Goal: Check status: Check status

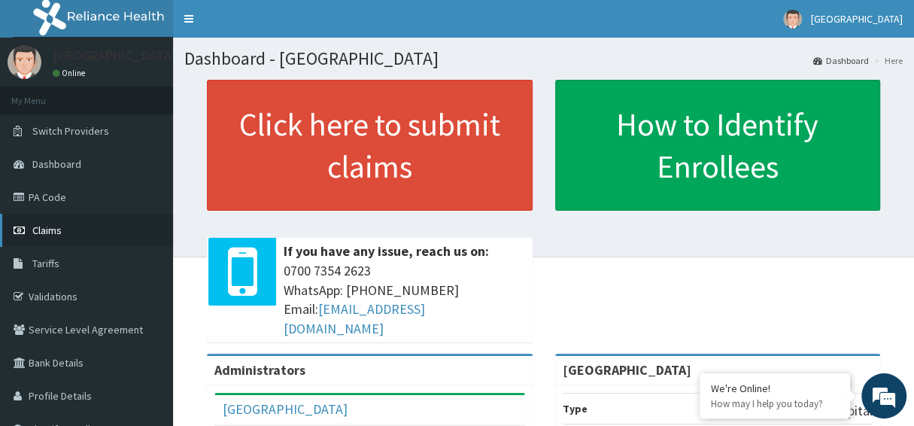
click at [59, 232] on span "Claims" at bounding box center [46, 230] width 29 height 14
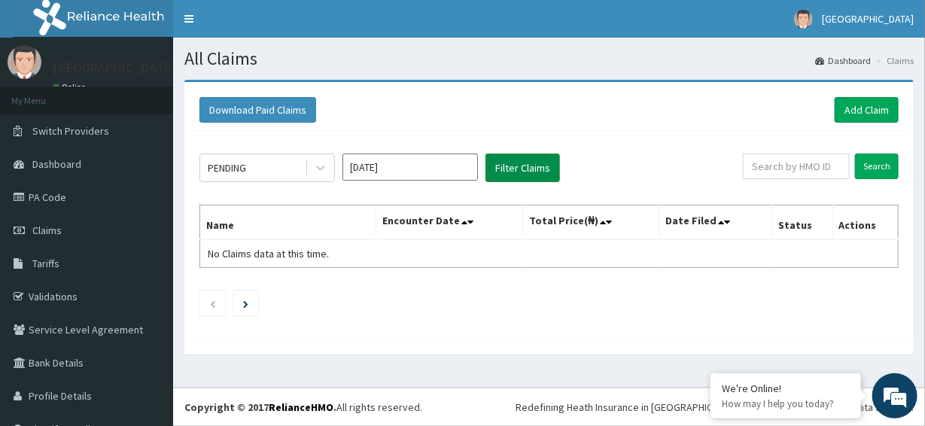
click at [503, 170] on button "Filter Claims" at bounding box center [522, 167] width 74 height 29
click at [321, 164] on icon at bounding box center [320, 167] width 15 height 15
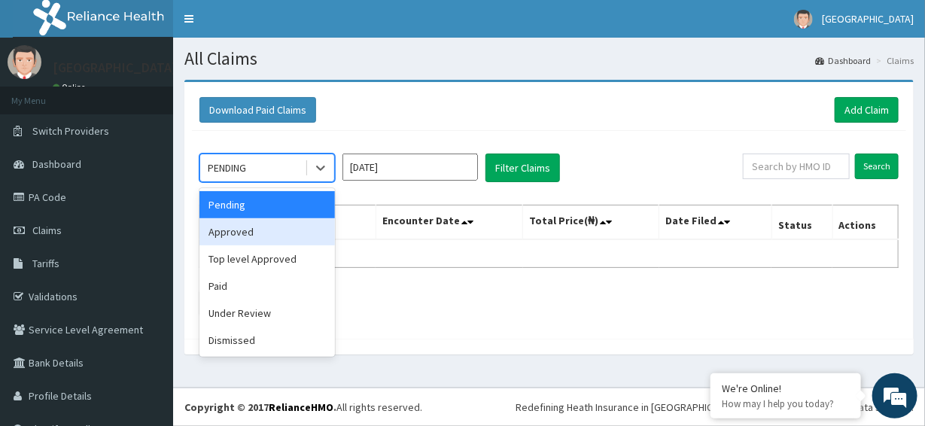
click at [260, 235] on div "Approved" at bounding box center [266, 231] width 135 height 27
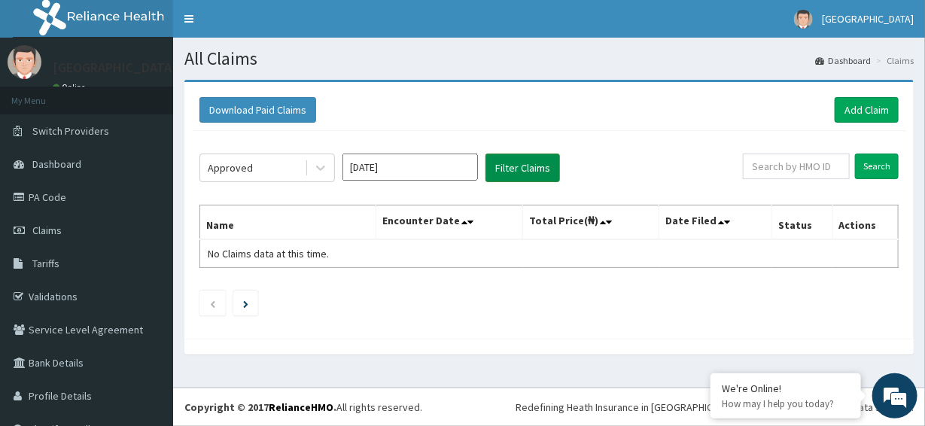
click at [509, 165] on button "Filter Claims" at bounding box center [522, 167] width 74 height 29
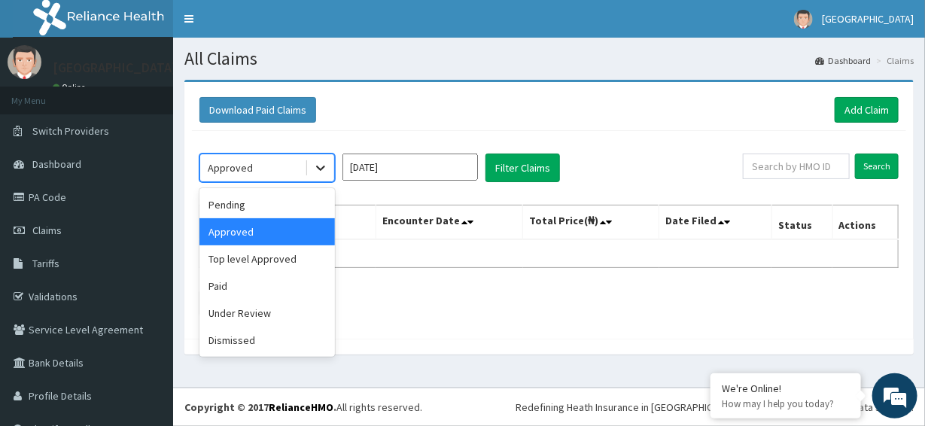
click at [318, 169] on icon at bounding box center [320, 167] width 15 height 15
click at [251, 259] on div "Top level Approved" at bounding box center [266, 258] width 135 height 27
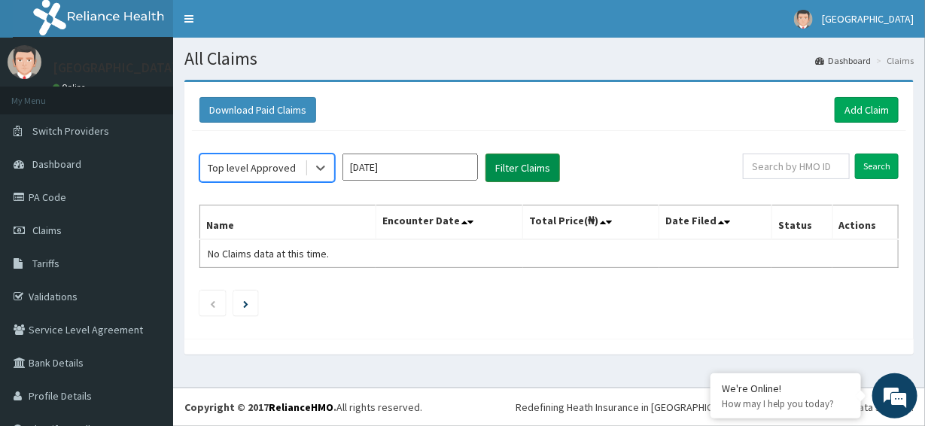
click at [503, 171] on button "Filter Claims" at bounding box center [522, 167] width 74 height 29
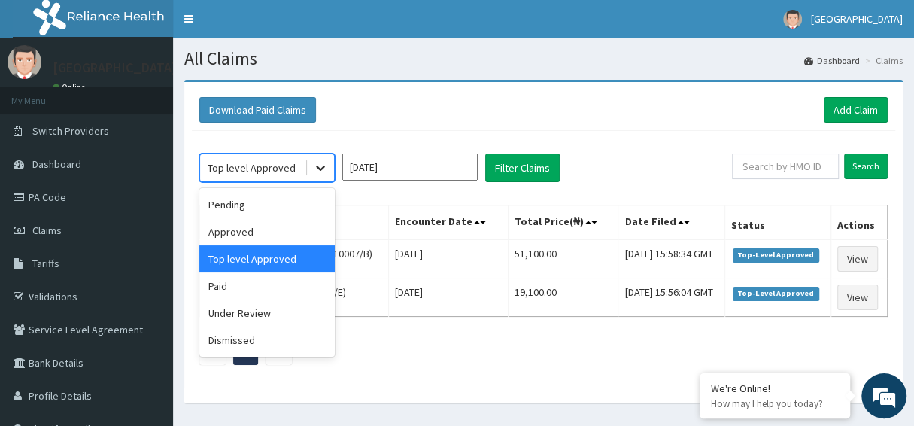
click at [325, 167] on icon at bounding box center [320, 167] width 15 height 15
click at [255, 315] on div "Under Review" at bounding box center [266, 312] width 135 height 27
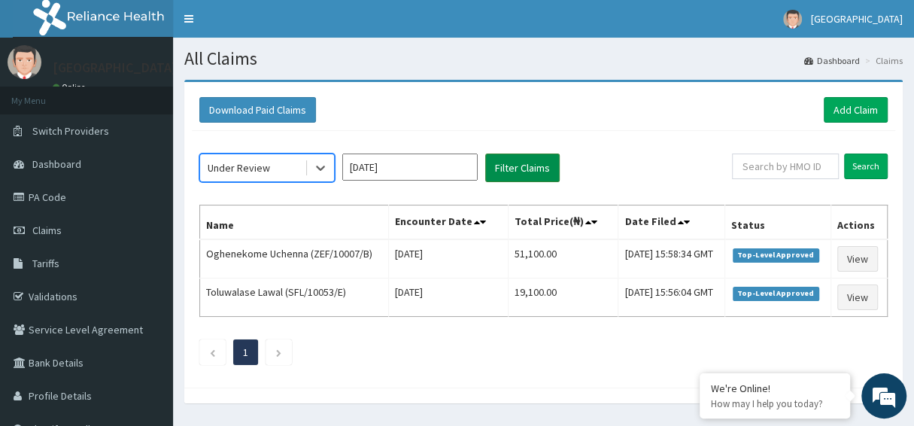
click at [530, 166] on button "Filter Claims" at bounding box center [522, 167] width 74 height 29
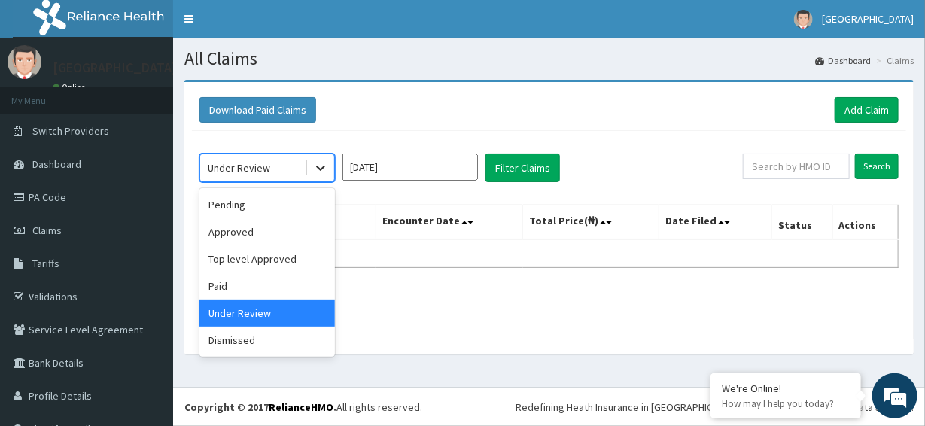
click at [310, 174] on div at bounding box center [320, 167] width 27 height 27
click at [274, 337] on div "Dismissed" at bounding box center [266, 340] width 135 height 27
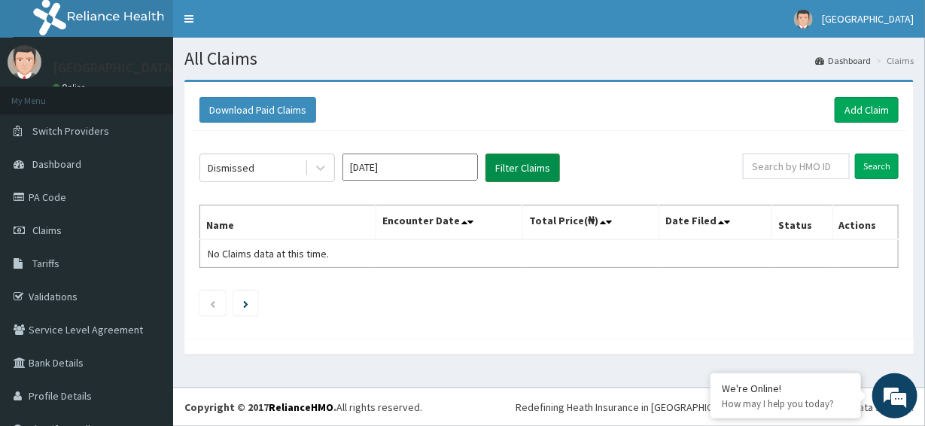
click at [524, 166] on button "Filter Claims" at bounding box center [522, 167] width 74 height 29
click at [458, 170] on input "Aug 2025" at bounding box center [409, 166] width 135 height 27
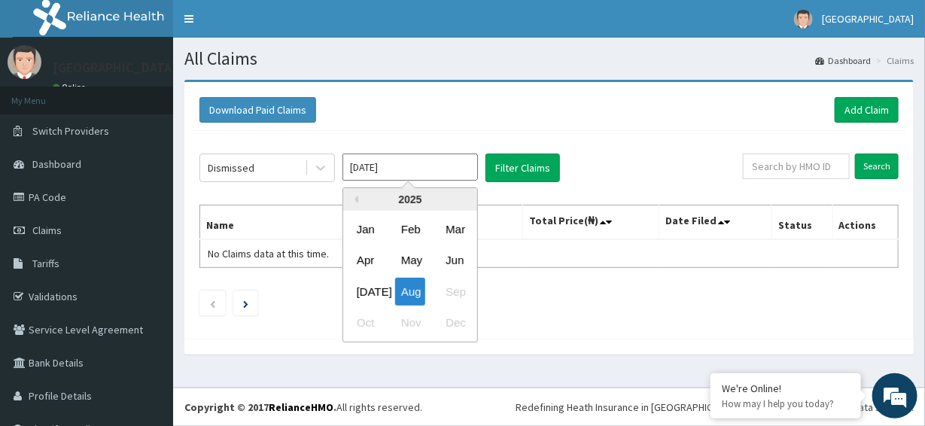
click at [370, 292] on div "Jul" at bounding box center [366, 292] width 30 height 28
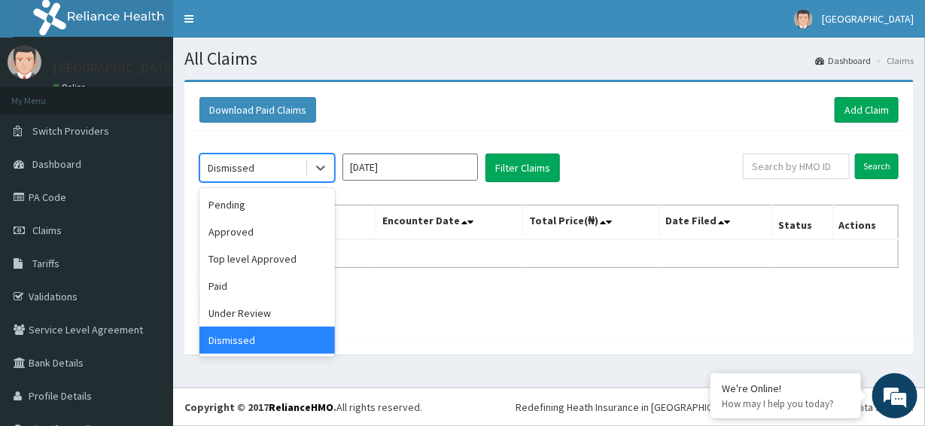
click at [302, 172] on div "Dismissed" at bounding box center [252, 168] width 105 height 24
click at [245, 210] on div "Pending" at bounding box center [266, 204] width 135 height 27
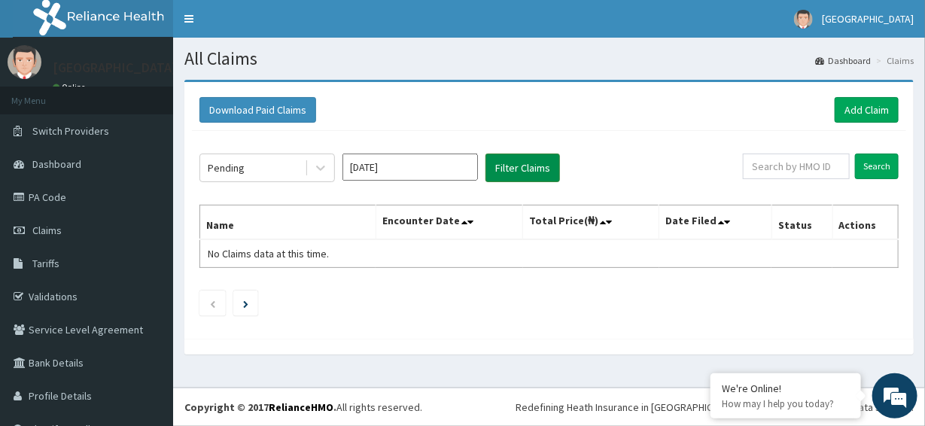
click at [511, 166] on button "Filter Claims" at bounding box center [522, 167] width 74 height 29
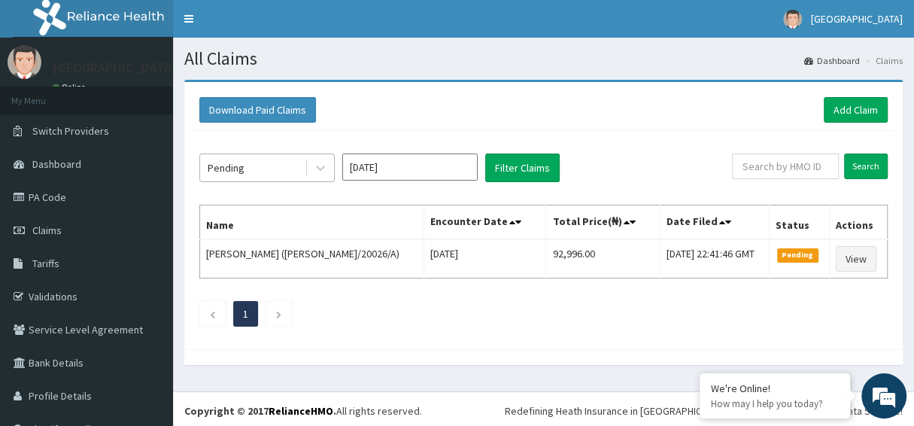
click at [289, 161] on div "Pending" at bounding box center [252, 168] width 105 height 24
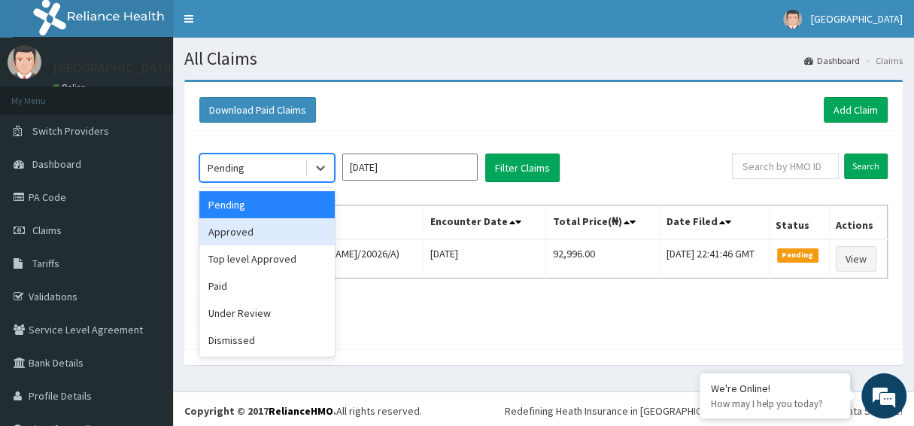
click at [230, 234] on div "Approved" at bounding box center [266, 231] width 135 height 27
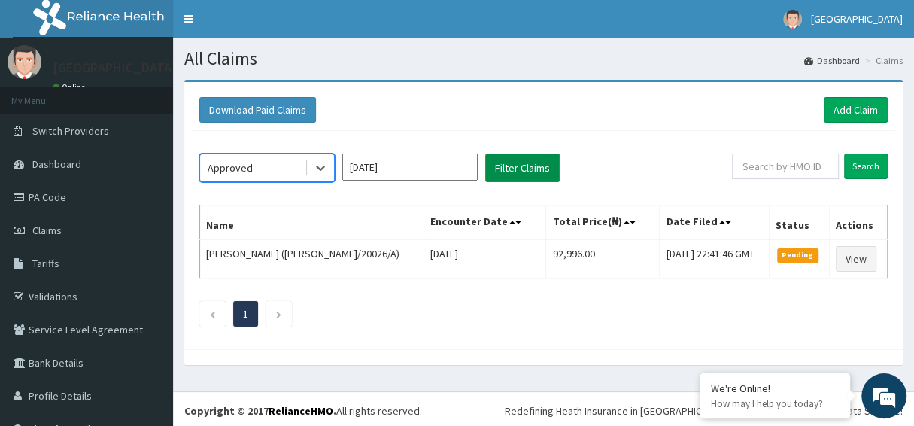
click at [512, 171] on button "Filter Claims" at bounding box center [522, 167] width 74 height 29
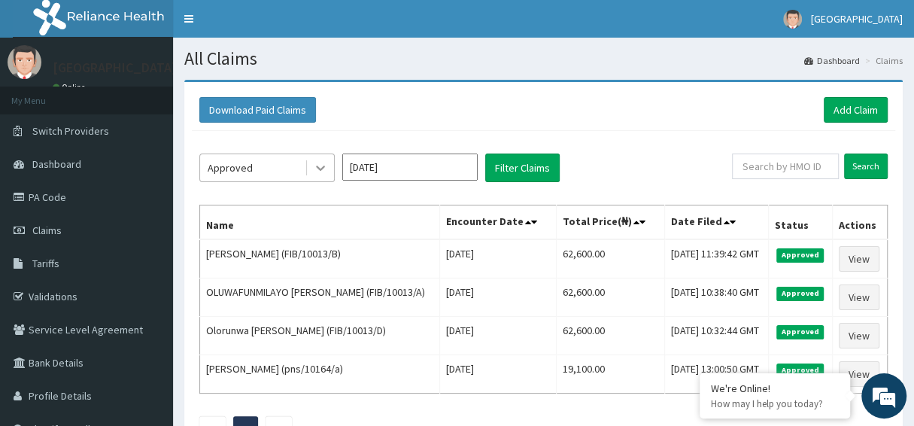
click at [317, 170] on icon at bounding box center [320, 167] width 15 height 15
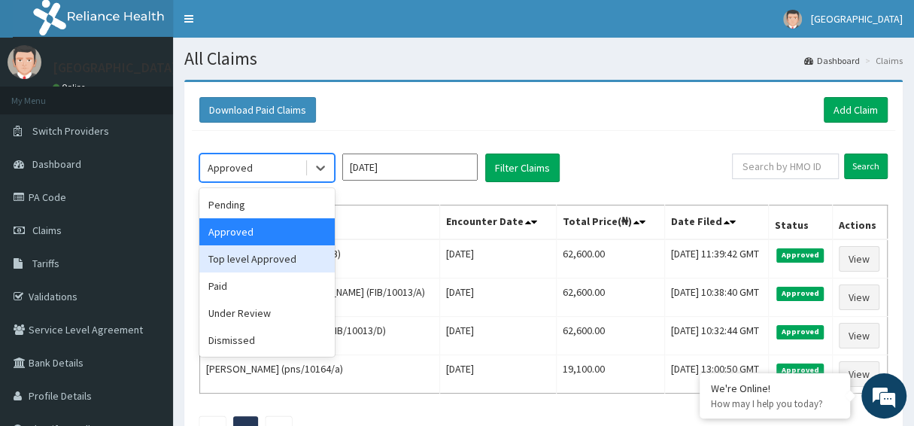
click at [275, 255] on div "Top level Approved" at bounding box center [266, 258] width 135 height 27
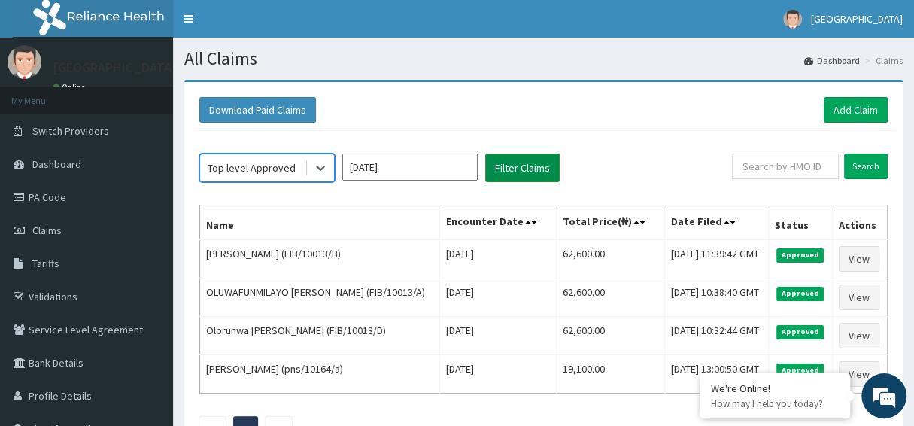
click at [532, 170] on button "Filter Claims" at bounding box center [522, 167] width 74 height 29
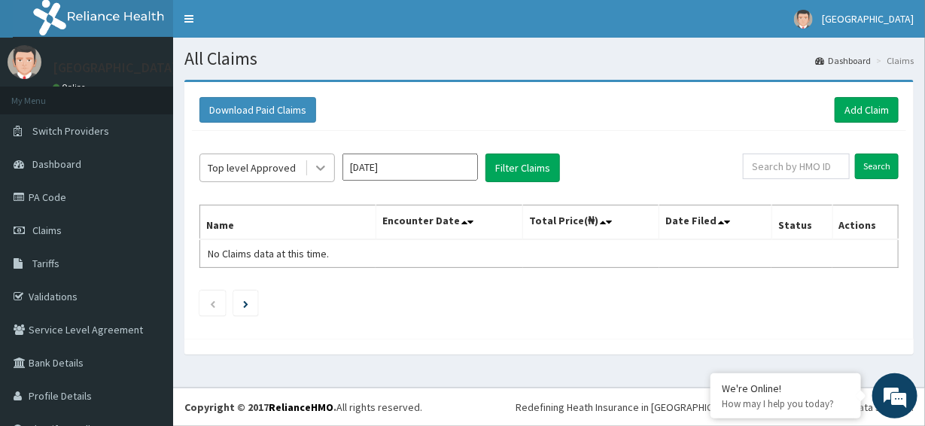
click at [320, 169] on icon at bounding box center [320, 168] width 9 height 5
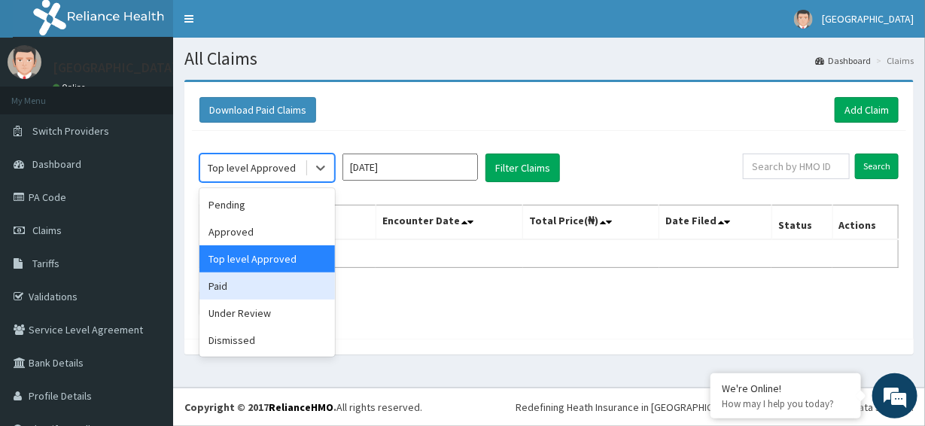
click at [232, 281] on div "Paid" at bounding box center [266, 285] width 135 height 27
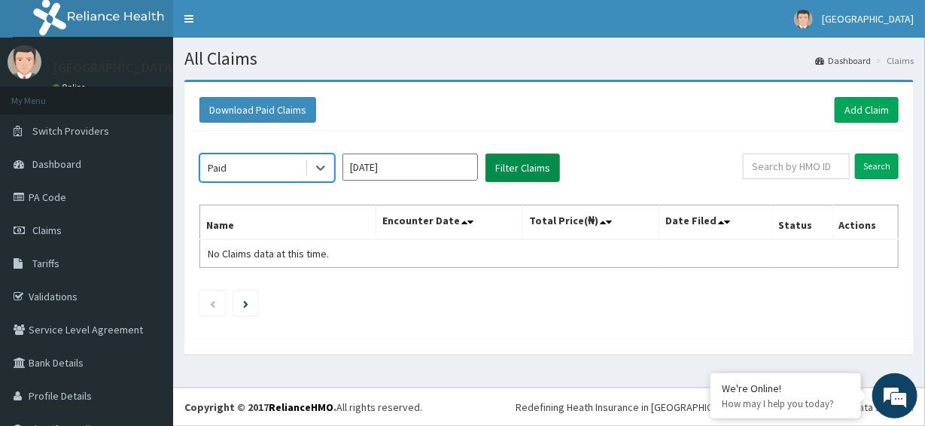
click at [499, 169] on button "Filter Claims" at bounding box center [522, 167] width 74 height 29
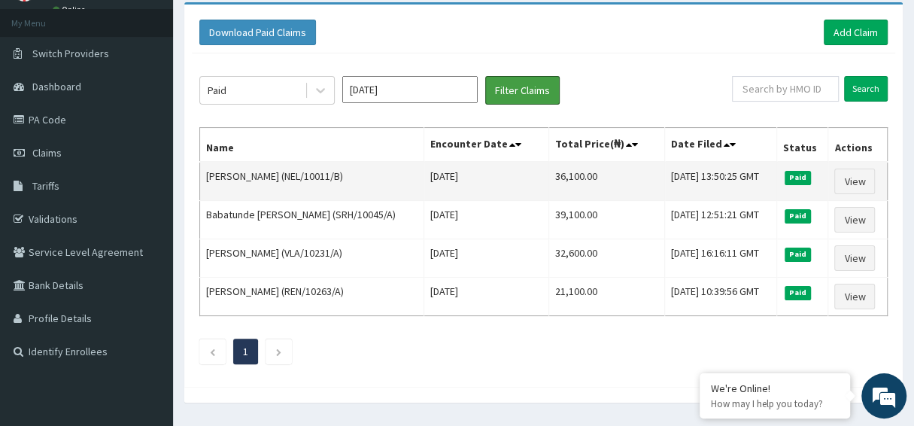
scroll to position [114, 0]
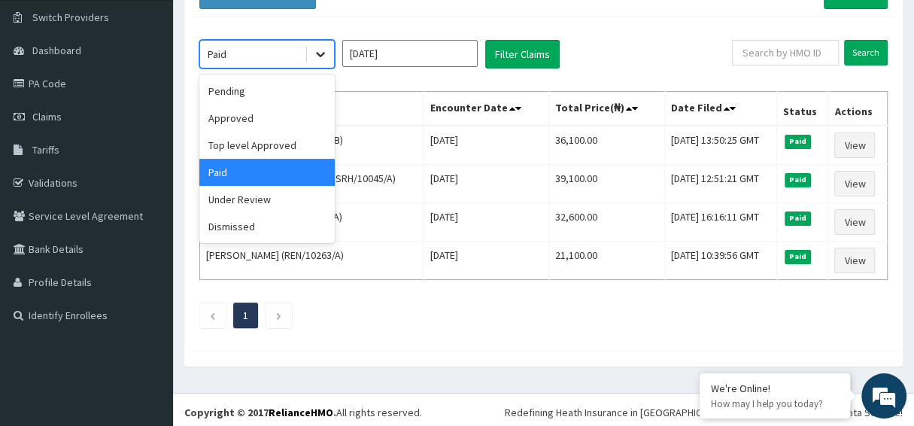
click at [320, 50] on icon at bounding box center [320, 54] width 15 height 15
click at [261, 198] on div "Under Review" at bounding box center [266, 199] width 135 height 27
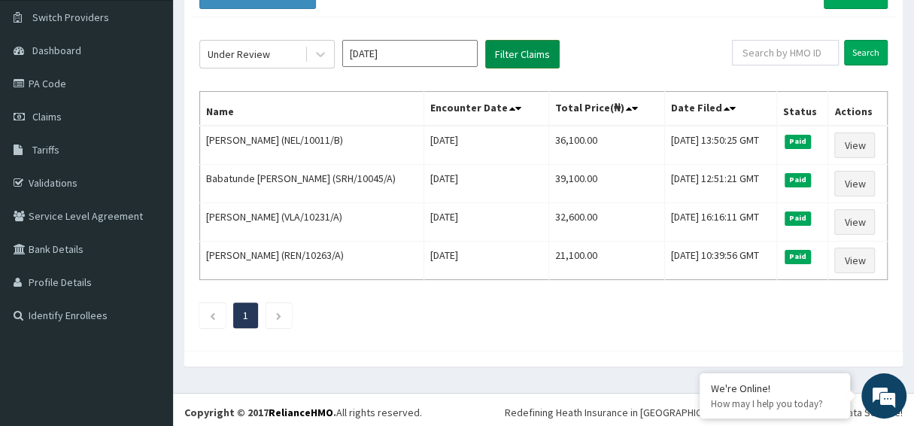
click at [513, 56] on button "Filter Claims" at bounding box center [522, 54] width 74 height 29
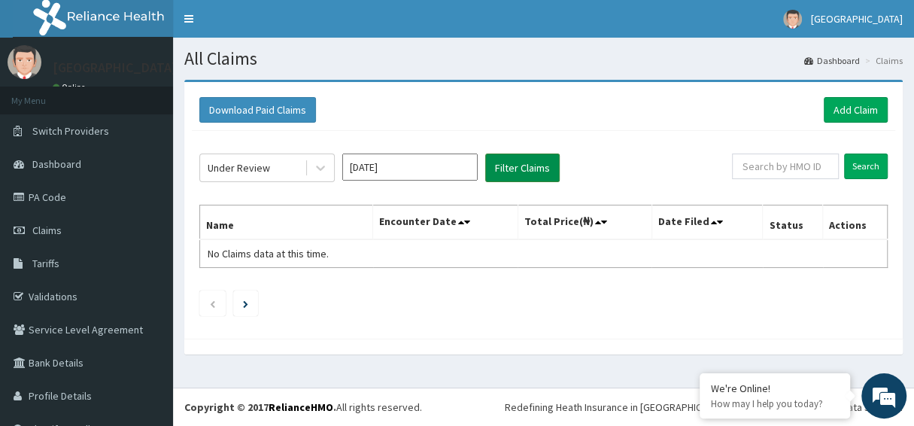
scroll to position [0, 0]
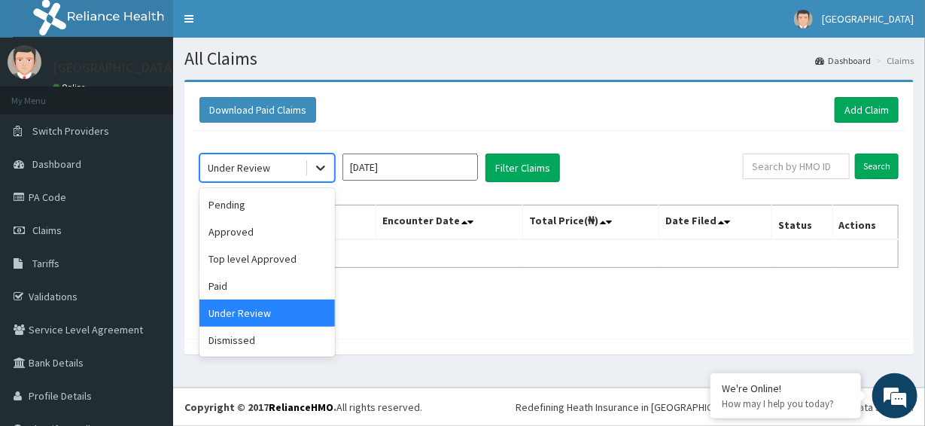
click at [311, 169] on div at bounding box center [320, 167] width 27 height 27
click at [245, 345] on div "Dismissed" at bounding box center [266, 340] width 135 height 27
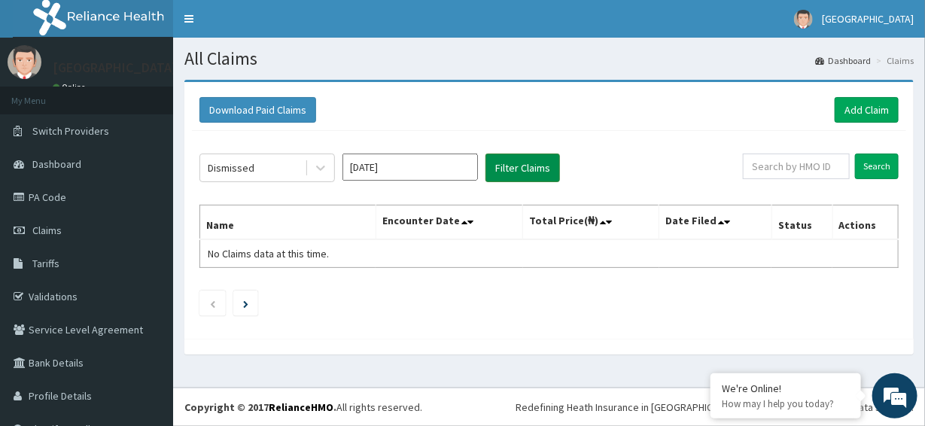
click at [522, 170] on button "Filter Claims" at bounding box center [522, 167] width 74 height 29
click at [319, 164] on icon at bounding box center [320, 167] width 15 height 15
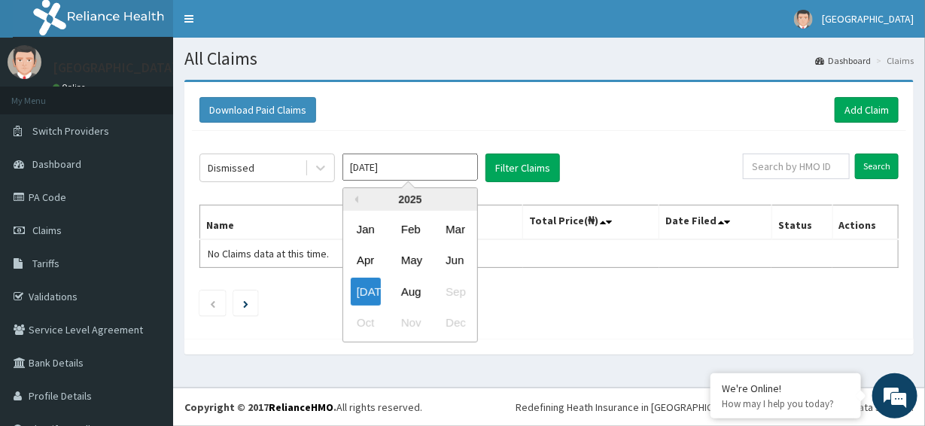
click at [374, 162] on input "Jul 2025" at bounding box center [409, 166] width 135 height 27
click at [454, 258] on div "Jun" at bounding box center [454, 261] width 30 height 28
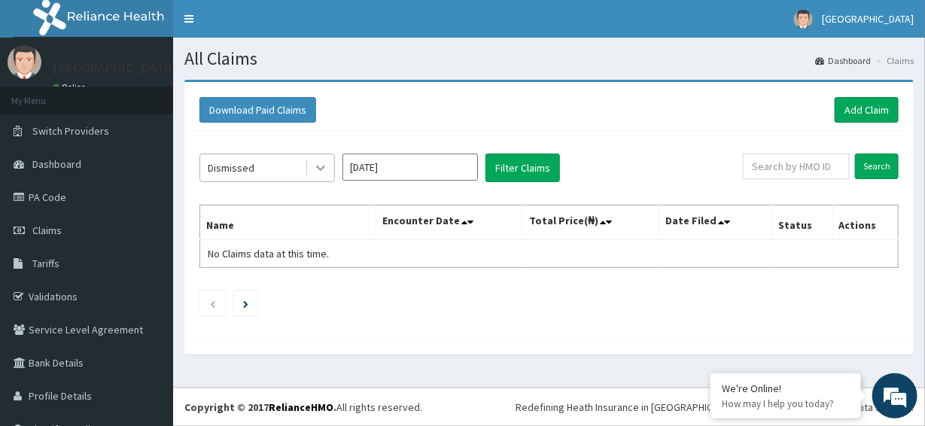
click at [314, 170] on icon at bounding box center [320, 167] width 15 height 15
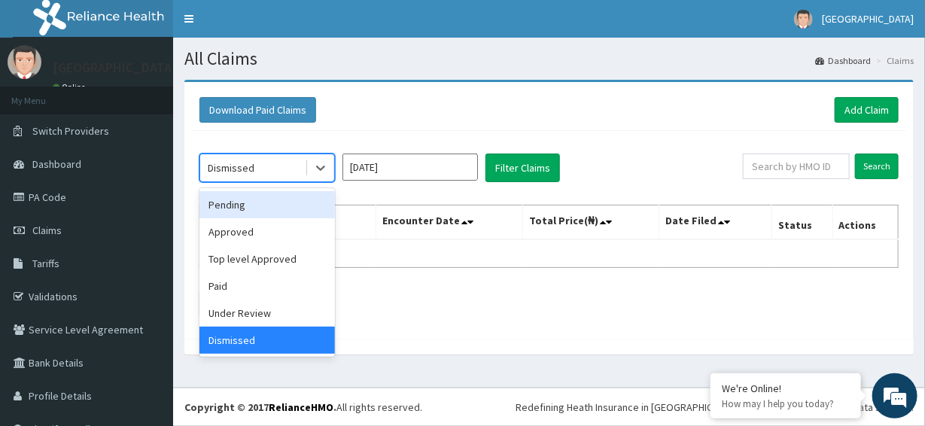
click at [214, 207] on div "Pending" at bounding box center [266, 204] width 135 height 27
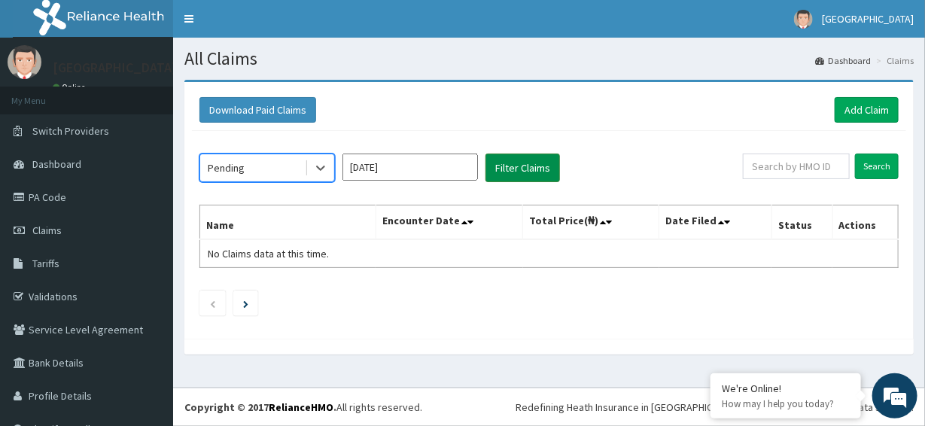
click at [499, 163] on button "Filter Claims" at bounding box center [522, 167] width 74 height 29
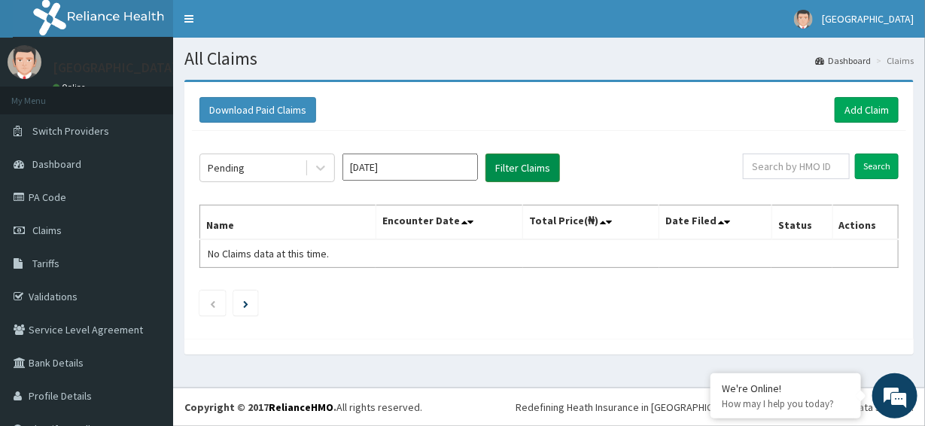
click at [521, 166] on button "Filter Claims" at bounding box center [522, 167] width 74 height 29
click at [322, 166] on icon at bounding box center [320, 168] width 9 height 5
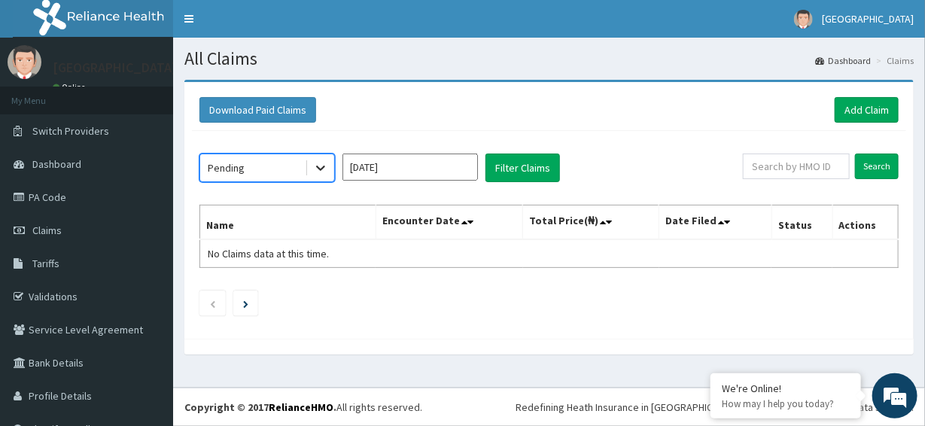
click at [322, 166] on icon at bounding box center [320, 168] width 9 height 5
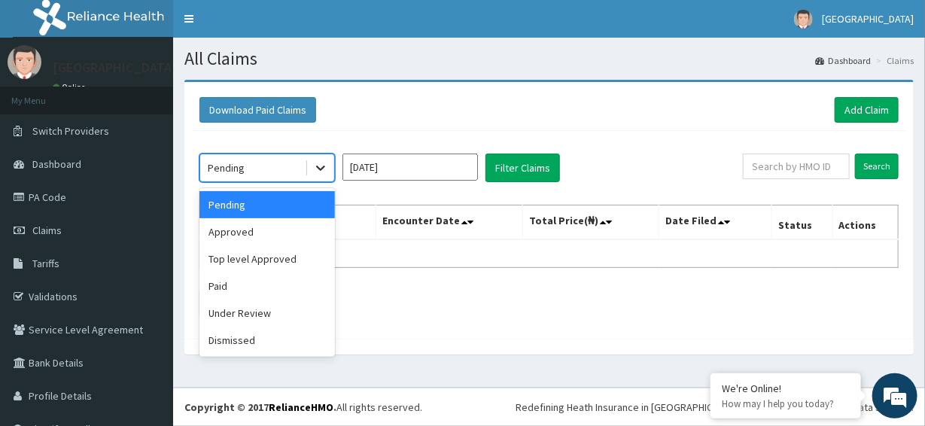
click at [322, 166] on icon at bounding box center [320, 168] width 9 height 5
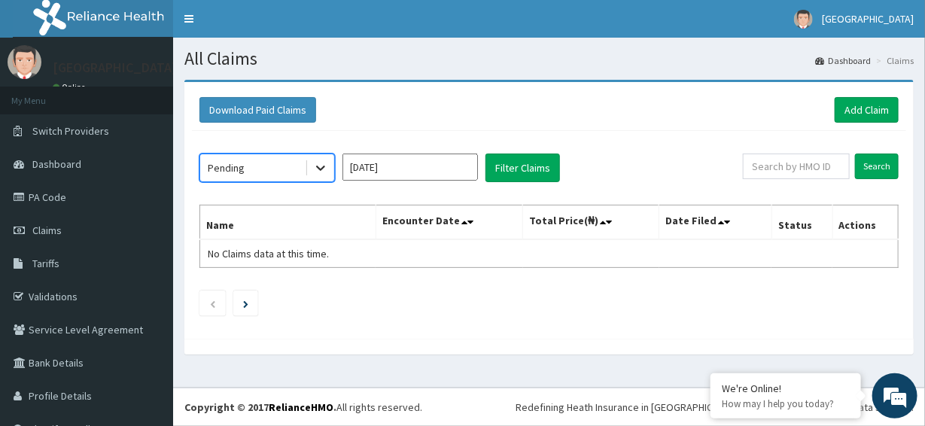
click at [322, 166] on icon at bounding box center [320, 168] width 9 height 5
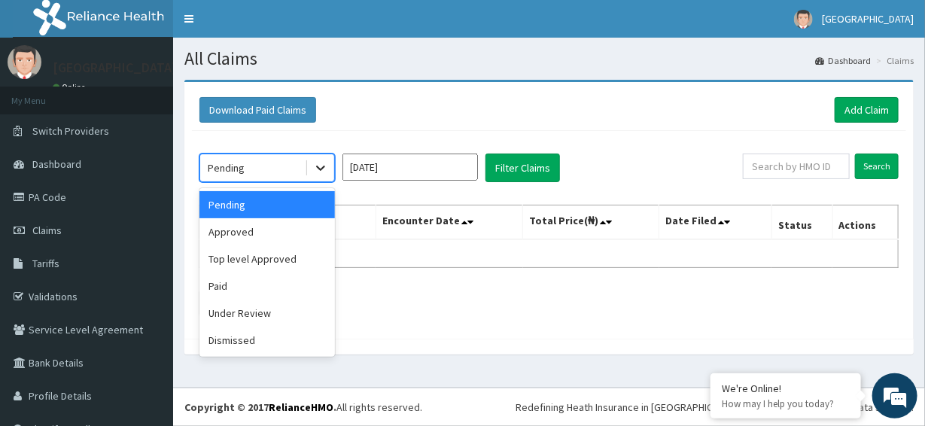
click at [319, 167] on icon at bounding box center [320, 168] width 9 height 5
click at [254, 229] on div "Approved" at bounding box center [266, 231] width 135 height 27
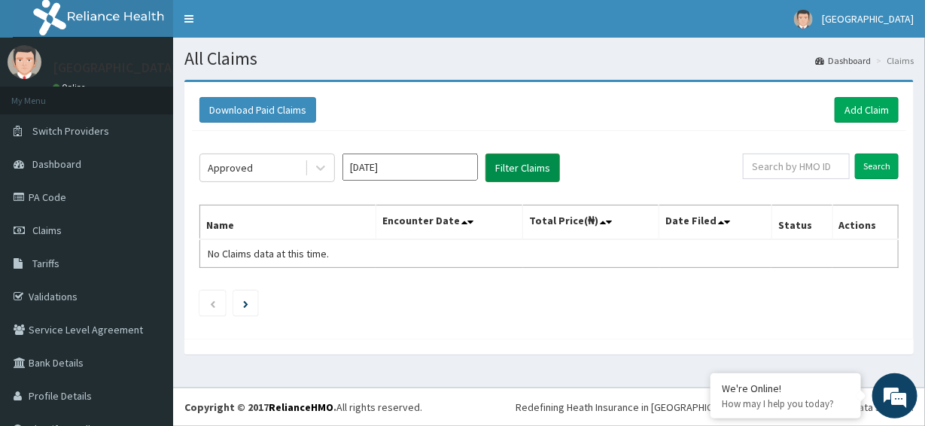
click at [521, 167] on button "Filter Claims" at bounding box center [522, 167] width 74 height 29
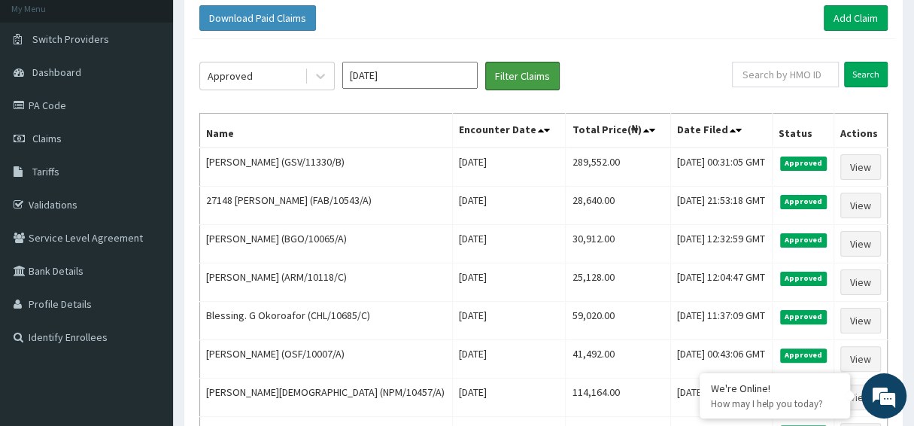
scroll to position [76, 0]
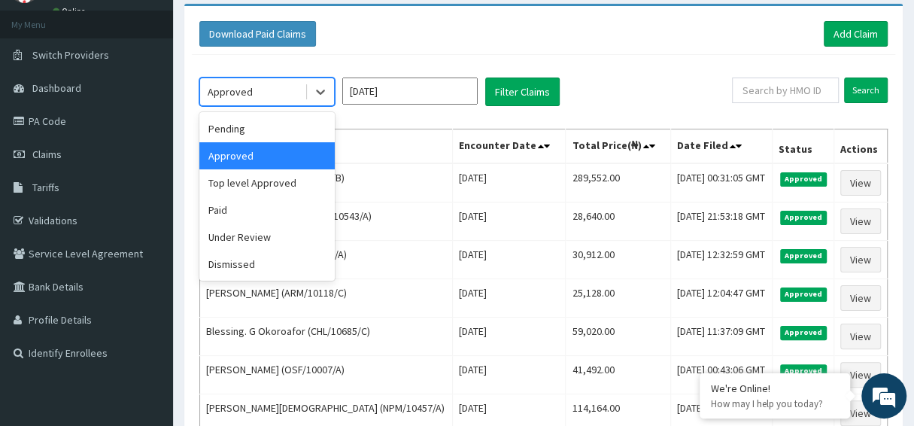
click at [306, 87] on span at bounding box center [306, 91] width 1 height 15
click at [254, 180] on div "Top level Approved" at bounding box center [266, 182] width 135 height 27
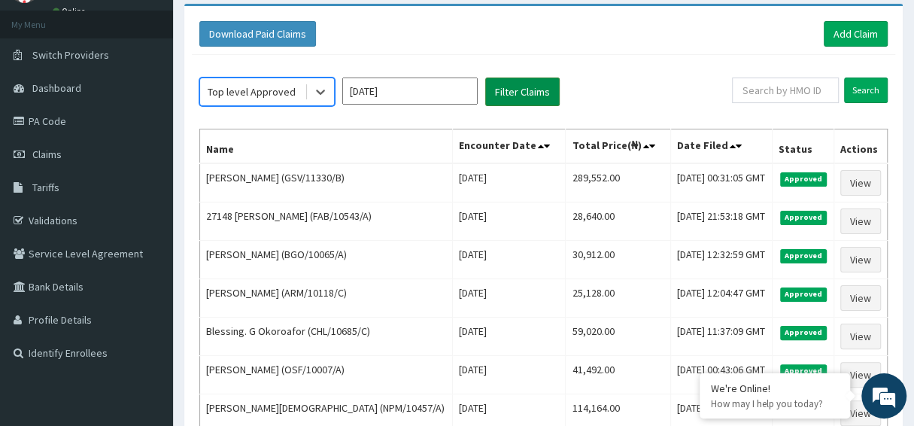
click at [512, 90] on button "Filter Claims" at bounding box center [522, 91] width 74 height 29
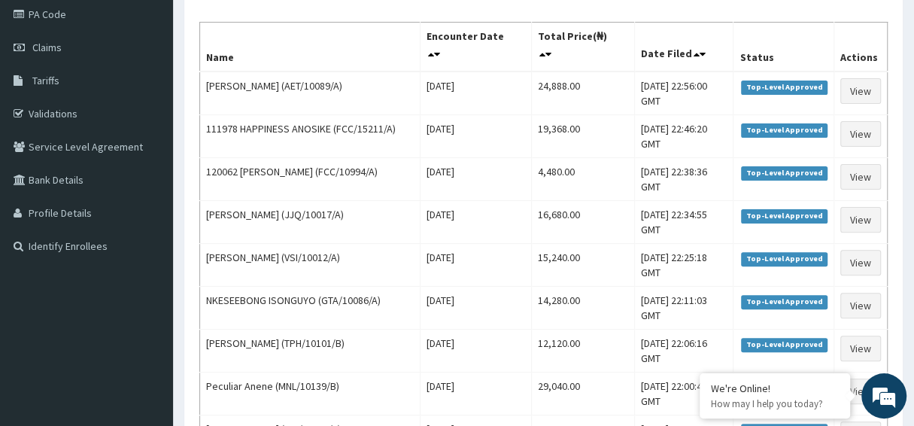
scroll to position [114, 0]
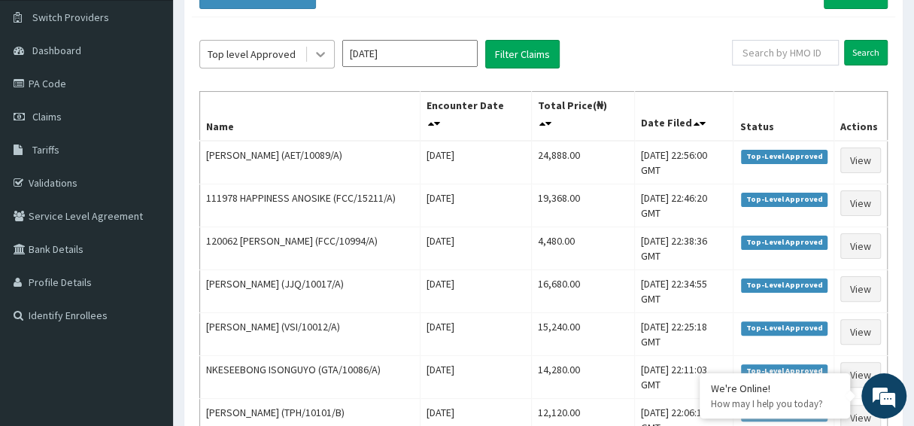
click at [318, 59] on icon at bounding box center [320, 54] width 15 height 15
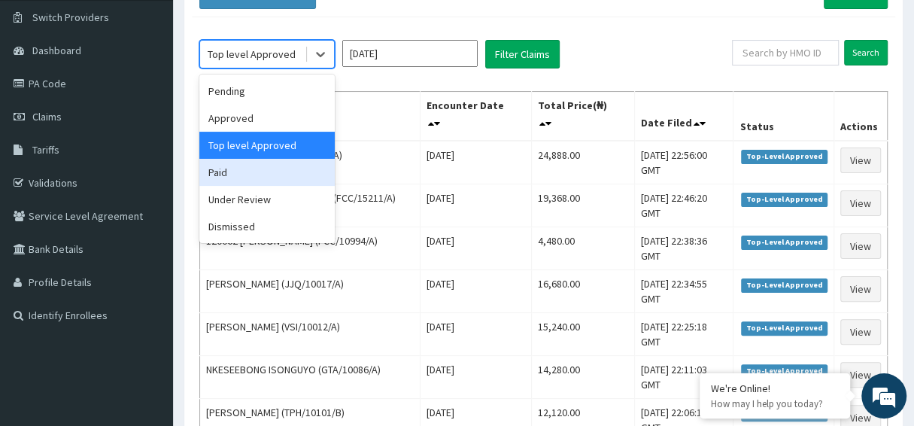
click at [219, 172] on div "Paid" at bounding box center [266, 172] width 135 height 27
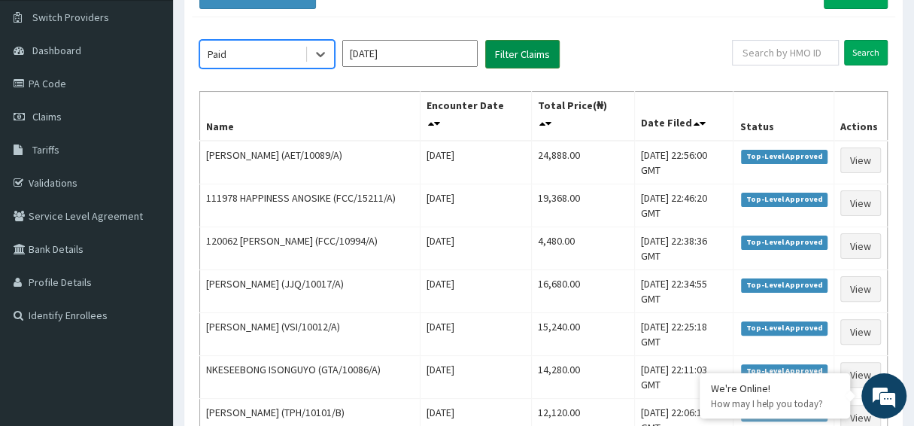
click at [508, 57] on button "Filter Claims" at bounding box center [522, 54] width 74 height 29
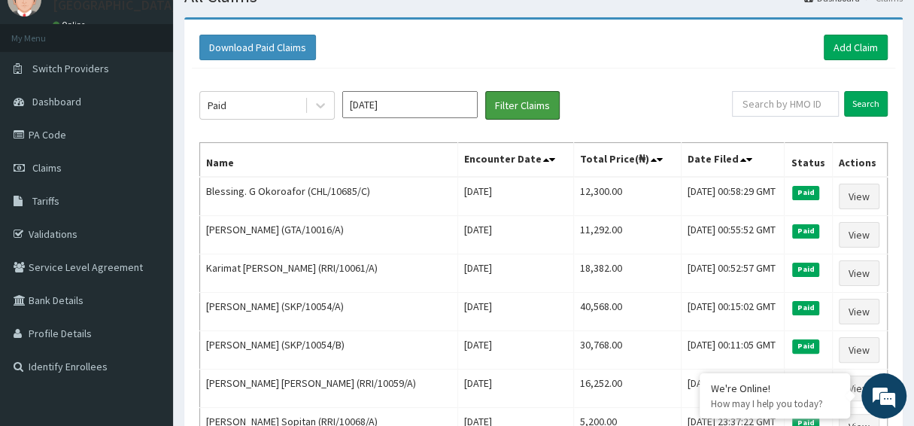
scroll to position [0, 0]
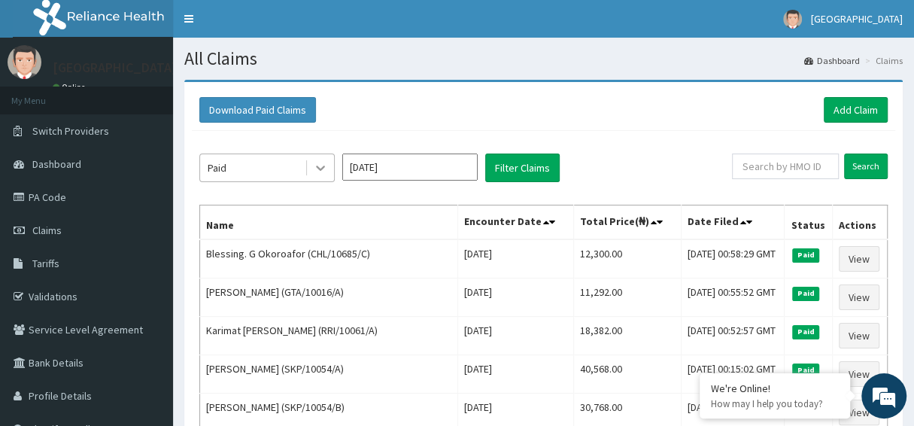
click at [317, 171] on icon at bounding box center [320, 167] width 15 height 15
click at [472, 99] on div "Download Paid Claims Add Claim" at bounding box center [543, 110] width 688 height 26
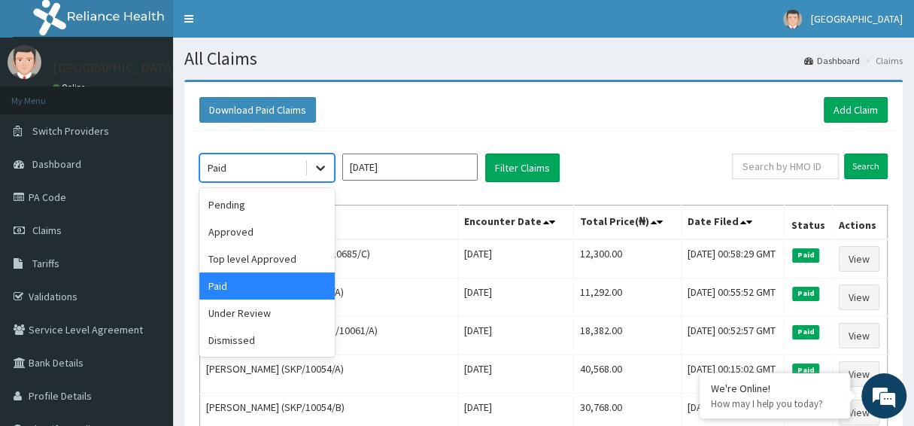
click at [319, 162] on icon at bounding box center [320, 167] width 15 height 15
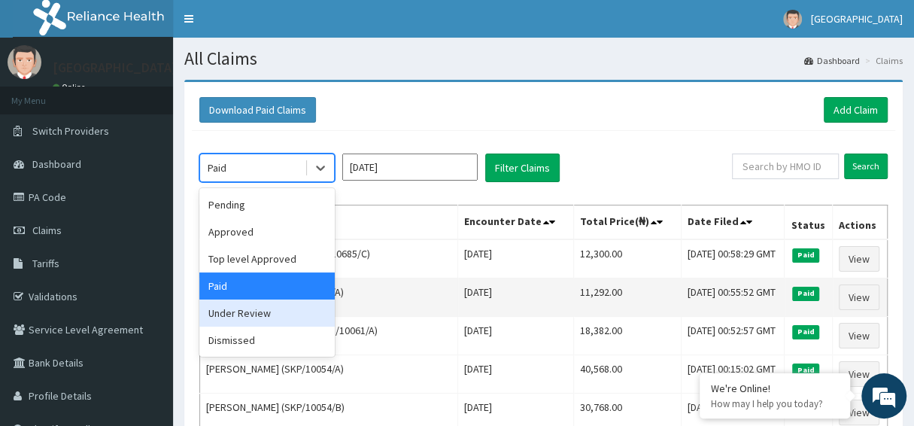
click at [226, 302] on div "Under Review" at bounding box center [266, 312] width 135 height 27
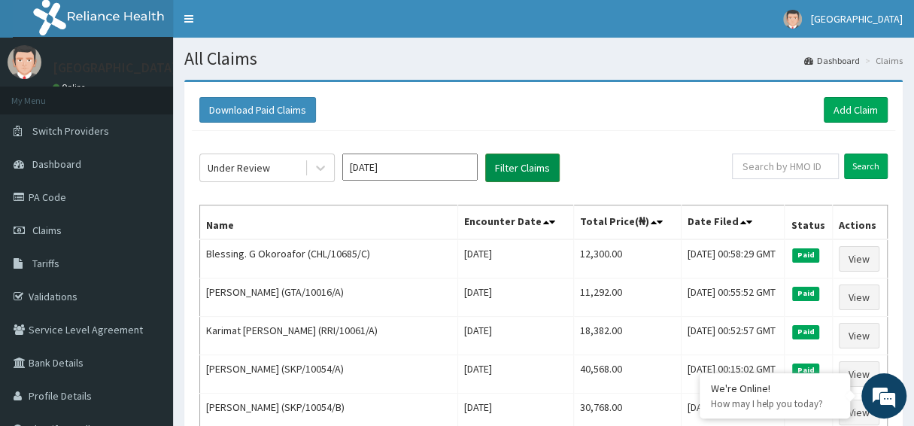
click at [536, 170] on button "Filter Claims" at bounding box center [522, 167] width 74 height 29
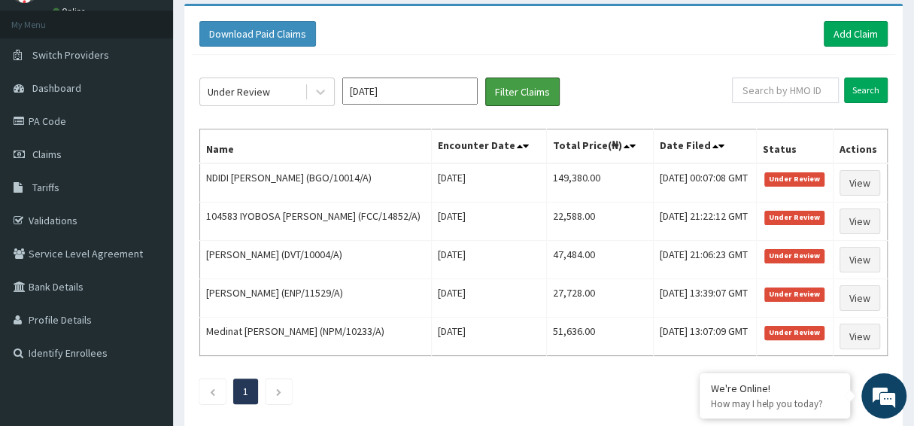
scroll to position [1, 0]
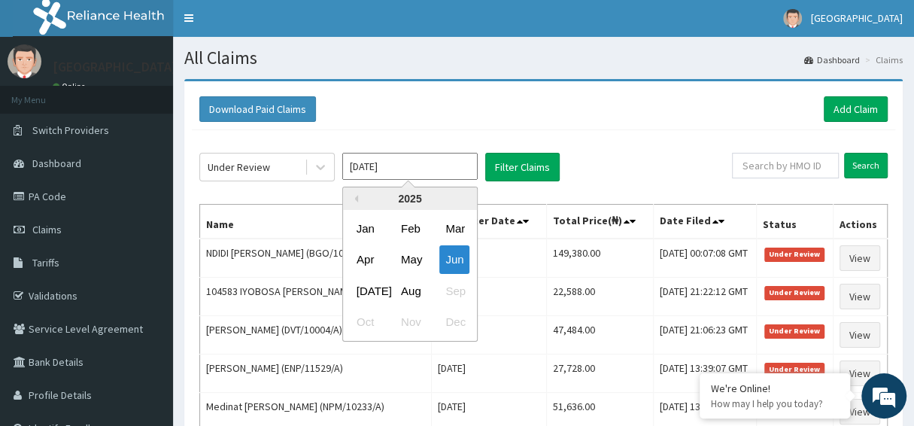
click at [404, 169] on input "Jun 2025" at bounding box center [409, 166] width 135 height 27
click at [409, 254] on div "May" at bounding box center [410, 260] width 30 height 28
type input "May 2025"
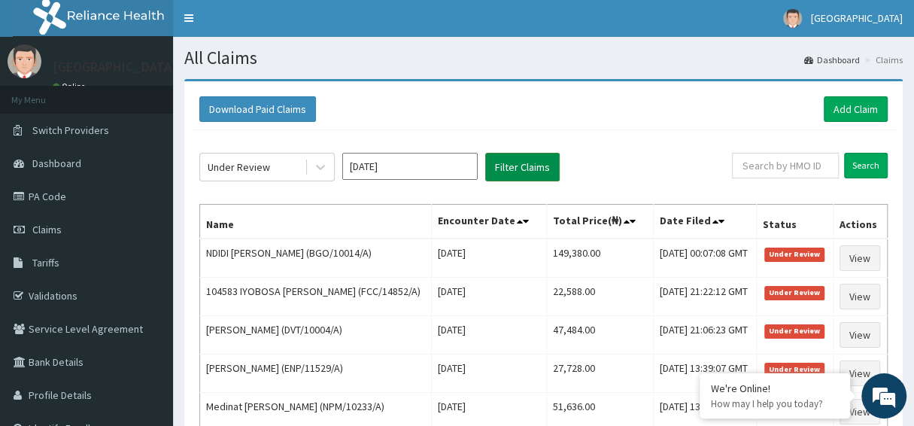
click at [506, 169] on button "Filter Claims" at bounding box center [522, 167] width 74 height 29
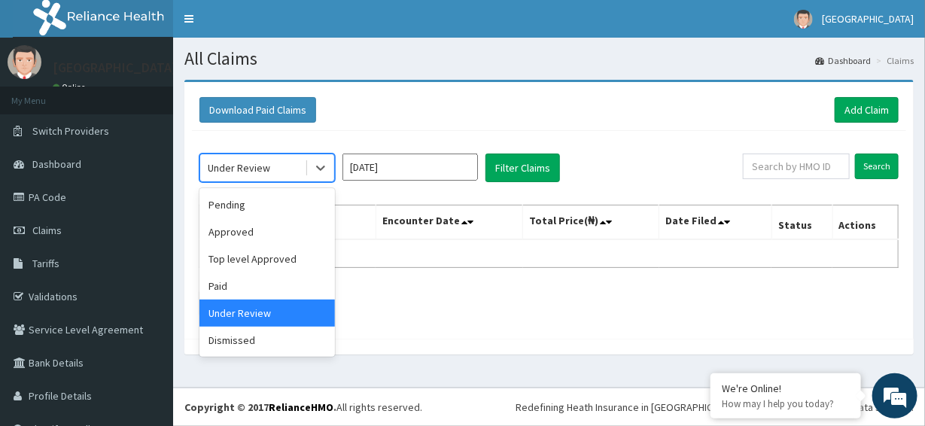
click at [278, 170] on div "Under Review" at bounding box center [252, 168] width 105 height 24
click at [236, 335] on div "Dismissed" at bounding box center [266, 340] width 135 height 27
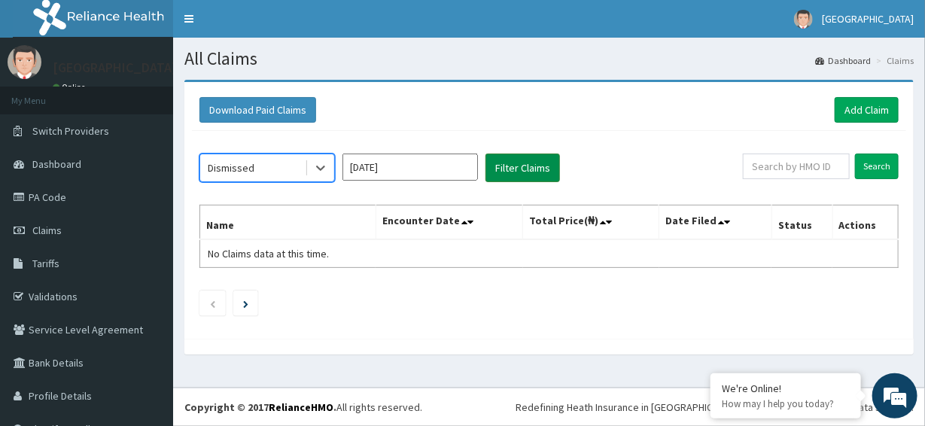
click at [521, 158] on button "Filter Claims" at bounding box center [522, 167] width 74 height 29
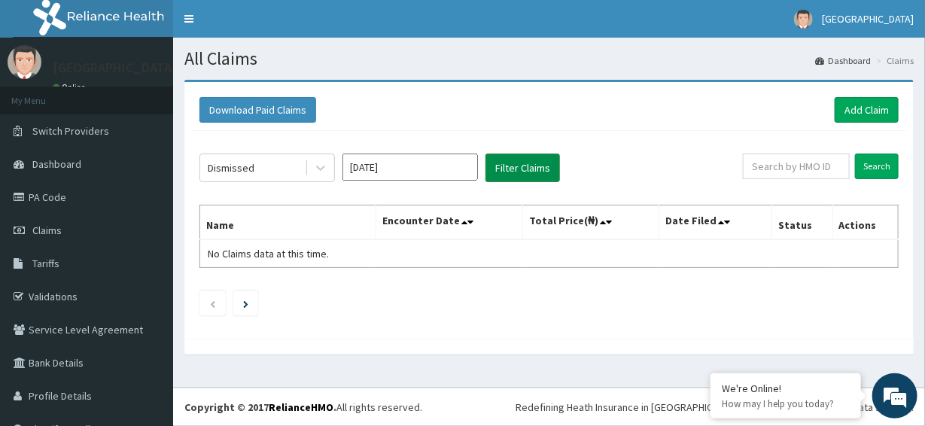
click at [517, 174] on button "Filter Claims" at bounding box center [522, 167] width 74 height 29
click at [317, 163] on icon at bounding box center [320, 167] width 15 height 15
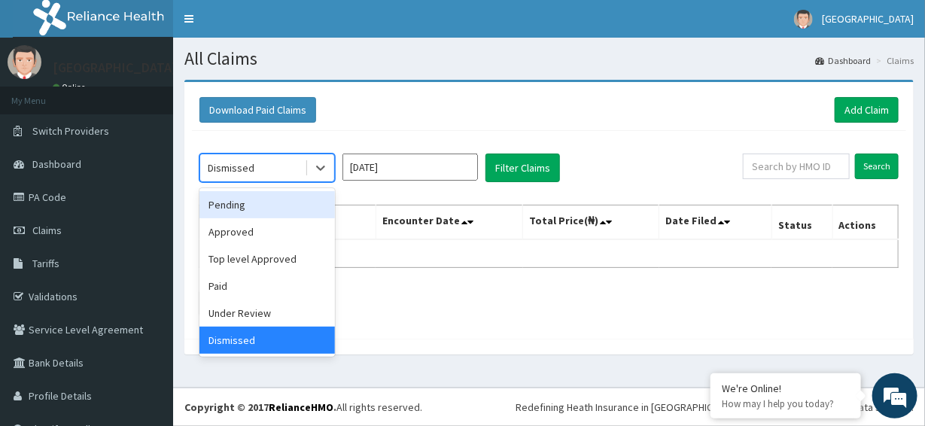
click at [229, 211] on div "Pending" at bounding box center [266, 204] width 135 height 27
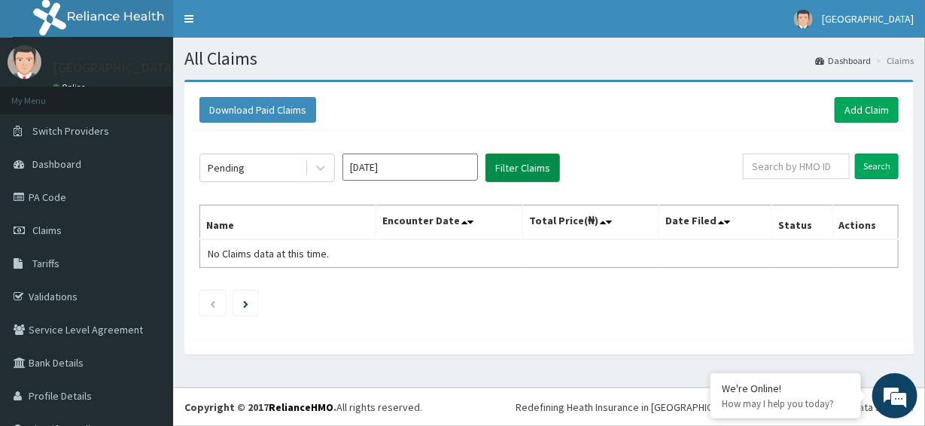
click at [527, 162] on button "Filter Claims" at bounding box center [522, 167] width 74 height 29
click at [320, 160] on icon at bounding box center [320, 167] width 15 height 15
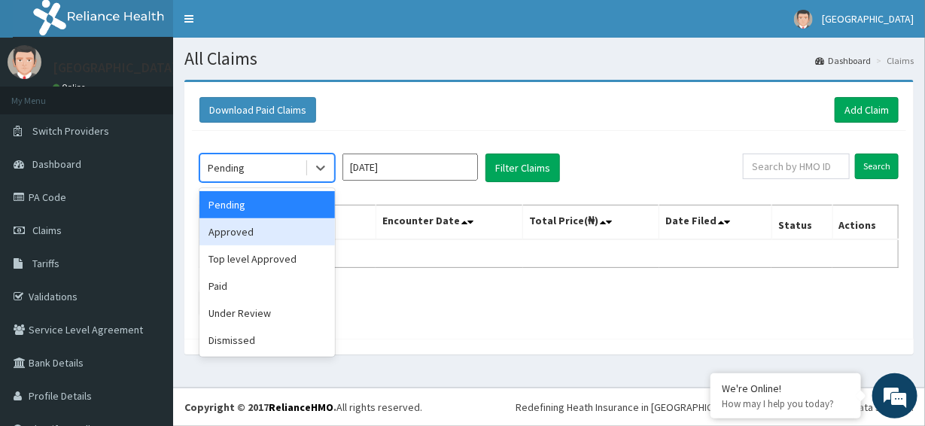
click at [244, 232] on div "Approved" at bounding box center [266, 231] width 135 height 27
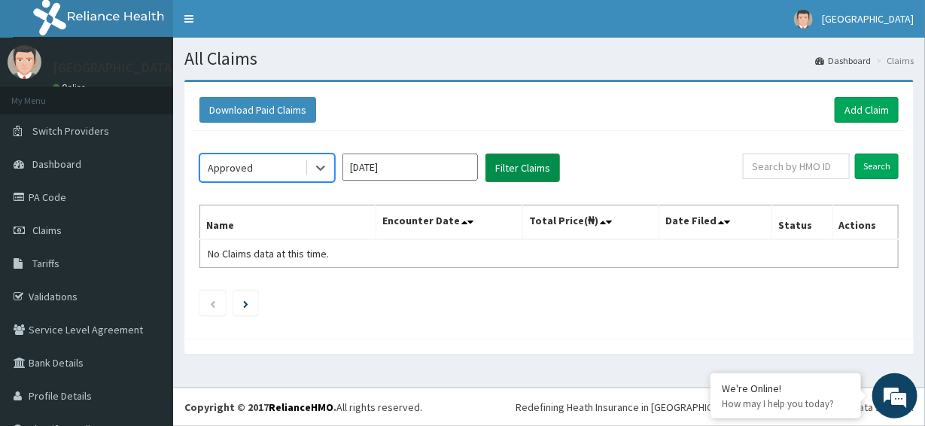
click at [537, 162] on button "Filter Claims" at bounding box center [522, 167] width 74 height 29
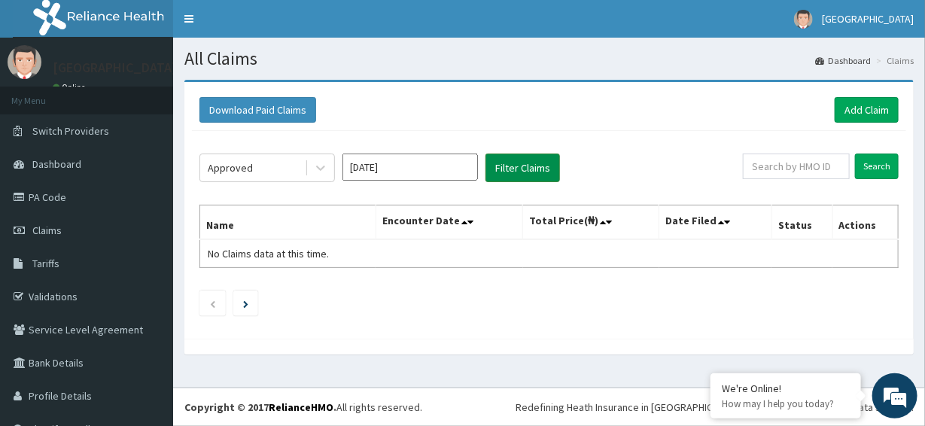
click at [530, 169] on button "Filter Claims" at bounding box center [522, 167] width 74 height 29
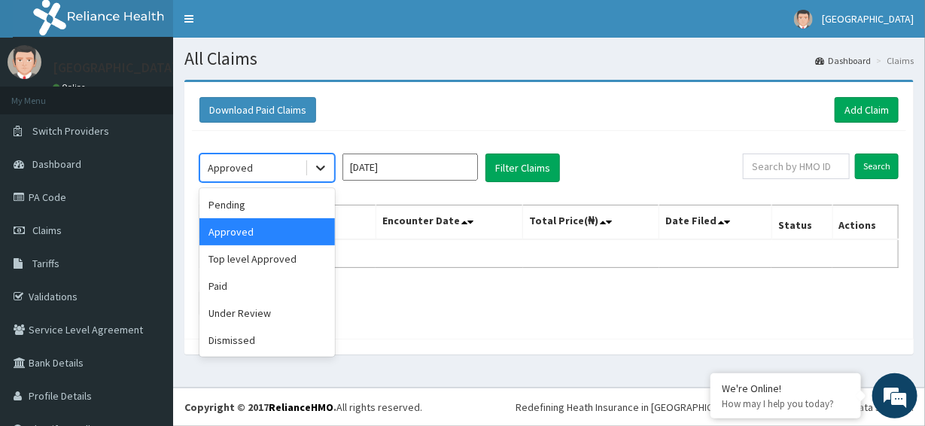
click at [318, 163] on icon at bounding box center [320, 167] width 15 height 15
click at [248, 261] on div "Top level Approved" at bounding box center [266, 258] width 135 height 27
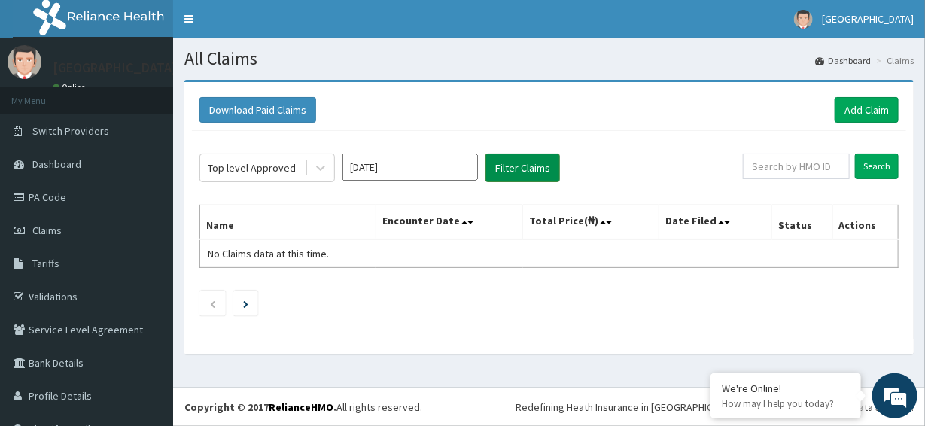
click at [525, 167] on button "Filter Claims" at bounding box center [522, 167] width 74 height 29
click at [324, 164] on icon at bounding box center [320, 167] width 15 height 15
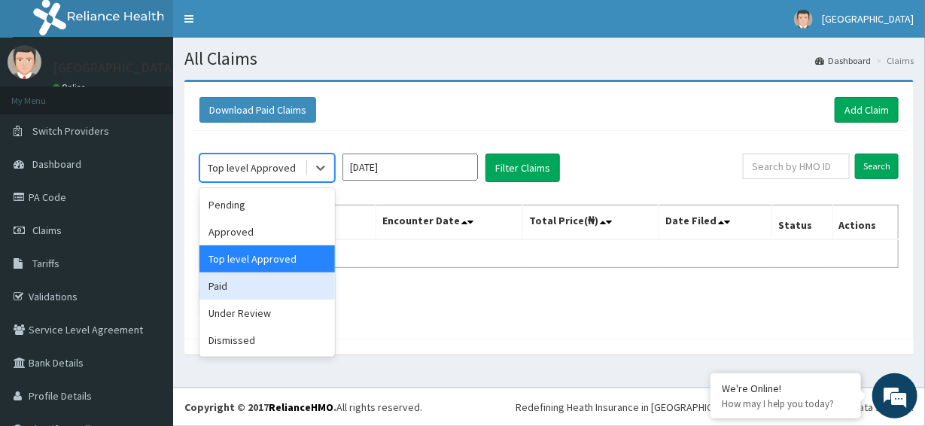
click at [269, 286] on div "Paid" at bounding box center [266, 285] width 135 height 27
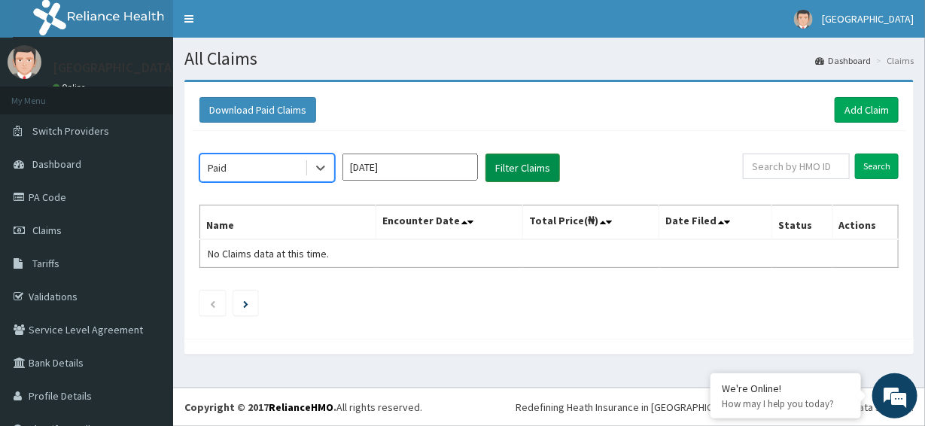
click at [526, 166] on button "Filter Claims" at bounding box center [522, 167] width 74 height 29
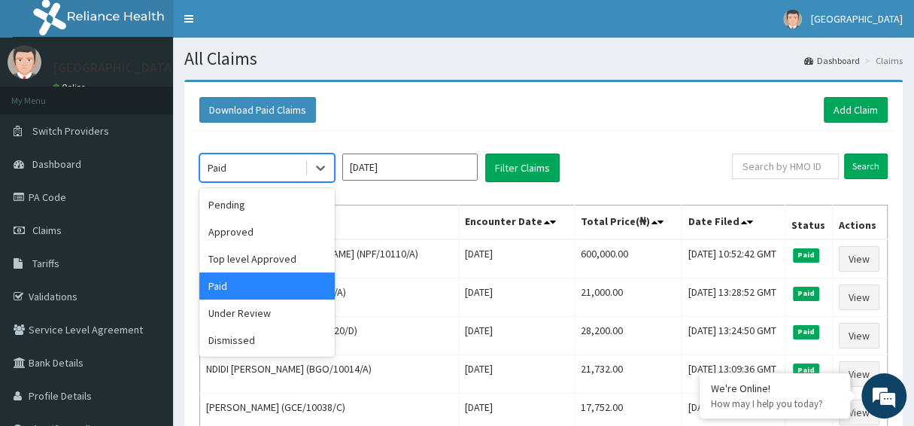
click at [297, 162] on div "Paid" at bounding box center [252, 168] width 105 height 24
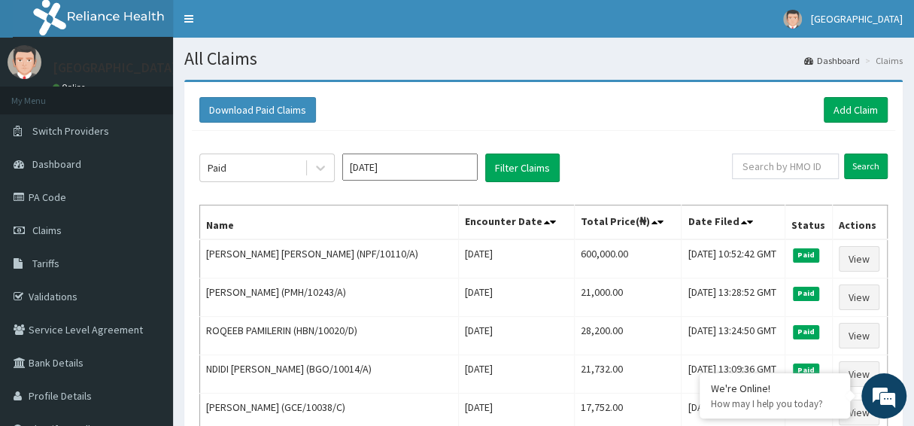
click at [466, 119] on div "Download Paid Claims Add Claim" at bounding box center [543, 110] width 688 height 26
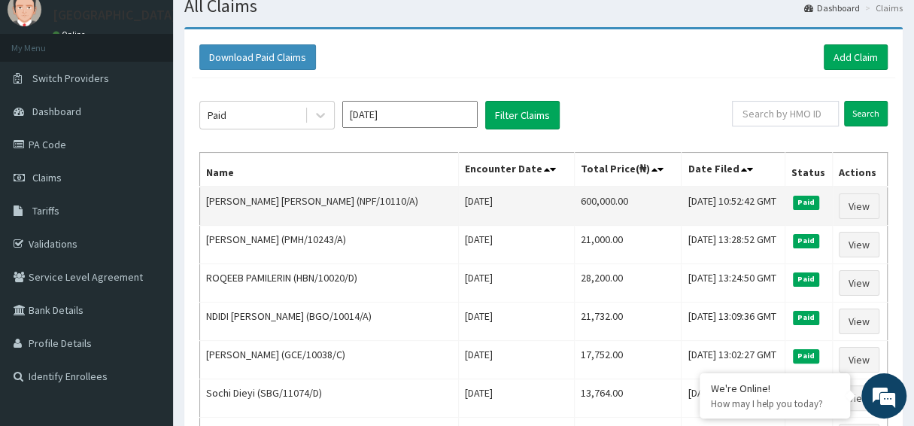
scroll to position [74, 0]
